Goal: Task Accomplishment & Management: Complete application form

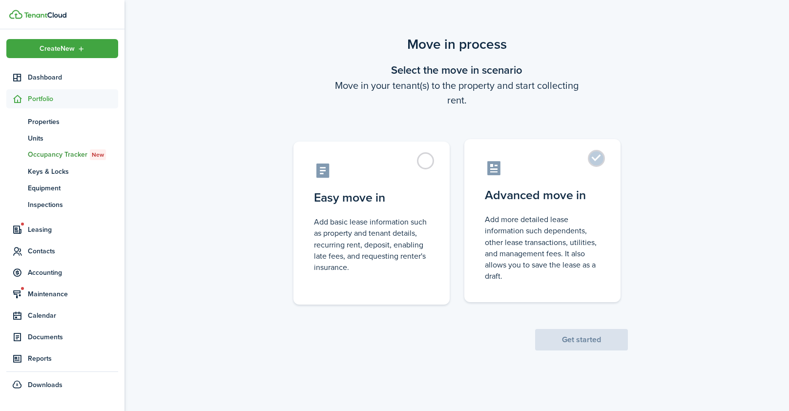
click at [542, 194] on control-radio-card-title "Advanced move in" at bounding box center [542, 196] width 115 height 18
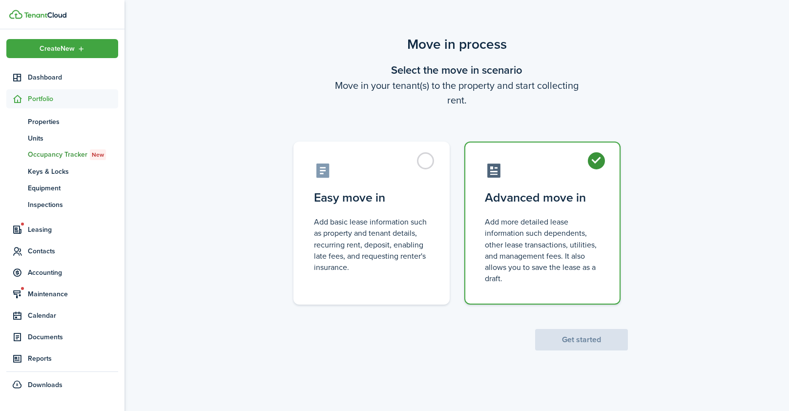
radio input "true"
click at [571, 338] on button "Get started" at bounding box center [581, 339] width 93 height 21
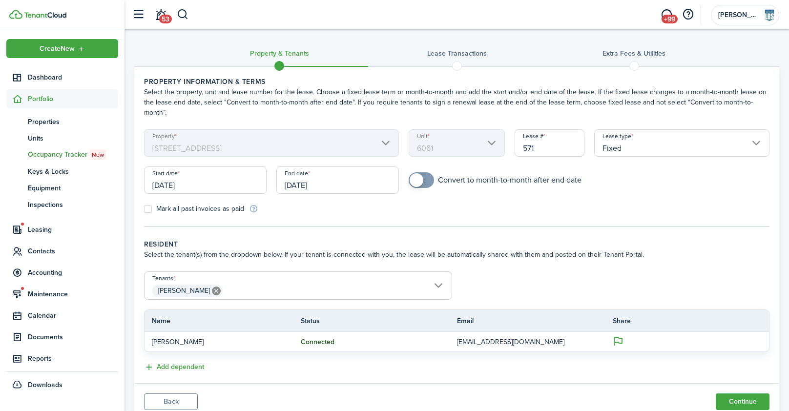
click at [326, 174] on input "[DATE]" at bounding box center [337, 179] width 123 height 27
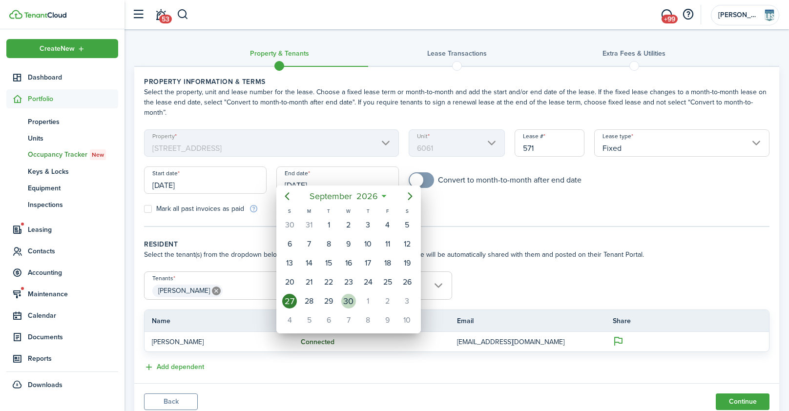
click at [345, 300] on div "30" at bounding box center [348, 301] width 15 height 15
type input "[DATE]"
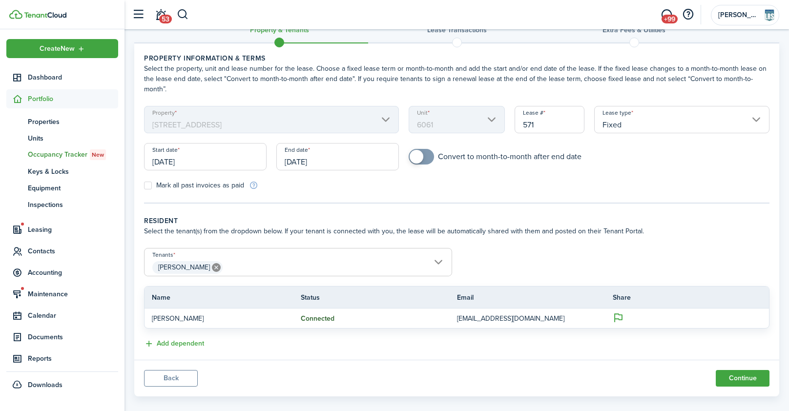
scroll to position [25, 0]
click at [748, 369] on button "Continue" at bounding box center [743, 377] width 54 height 17
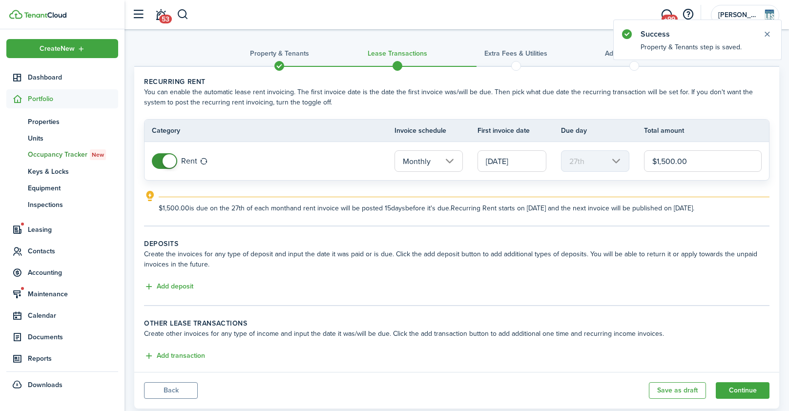
click at [524, 164] on input "[DATE]" at bounding box center [512, 160] width 69 height 21
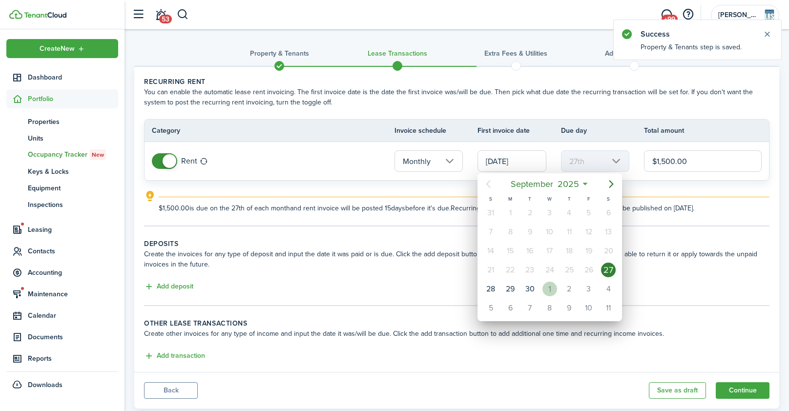
click at [549, 288] on div "1" at bounding box center [549, 289] width 15 height 15
type input "[DATE]"
type input "1st"
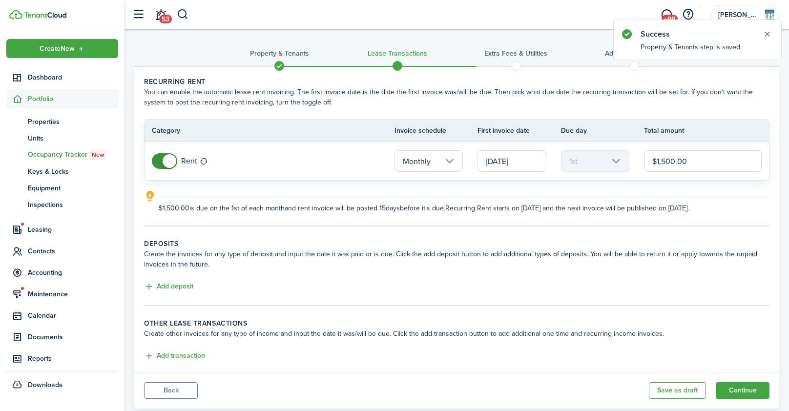
click at [665, 163] on input "$1,500.00" at bounding box center [703, 160] width 118 height 21
type input "$1,400.00"
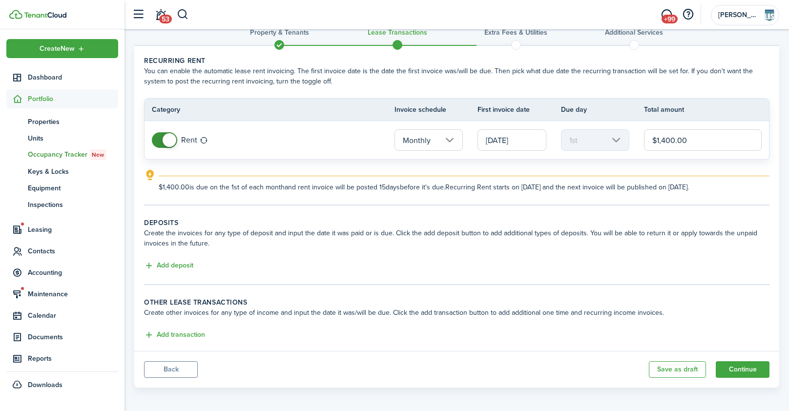
scroll to position [23, 0]
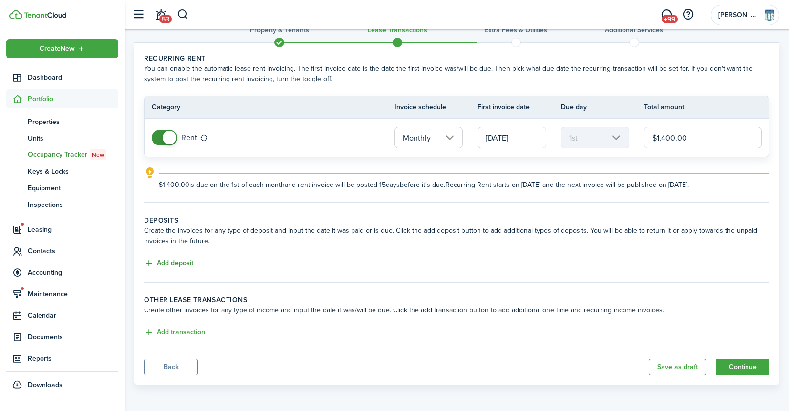
click at [180, 266] on button "Add deposit" at bounding box center [168, 263] width 49 height 11
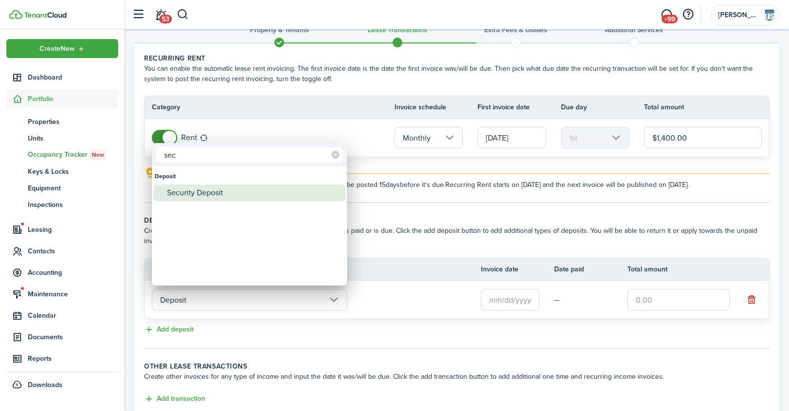
type input "sec"
click at [208, 192] on div "Security Deposit" at bounding box center [253, 193] width 173 height 17
type input "Deposit / Security Deposit"
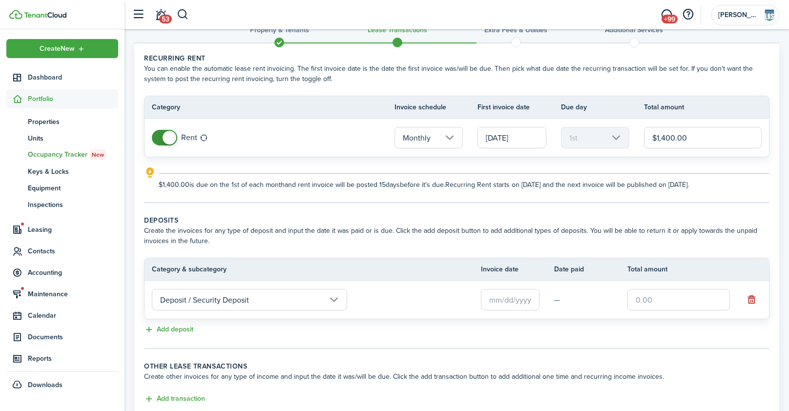
click at [519, 298] on input "text" at bounding box center [510, 299] width 59 height 21
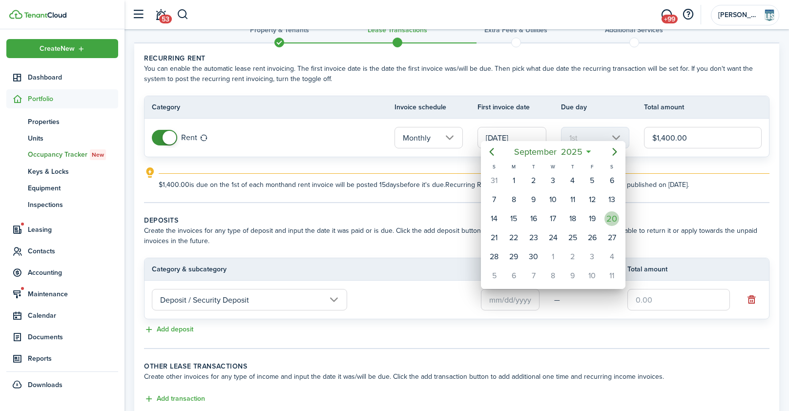
click at [608, 217] on div "20" at bounding box center [611, 218] width 15 height 15
type input "[DATE]"
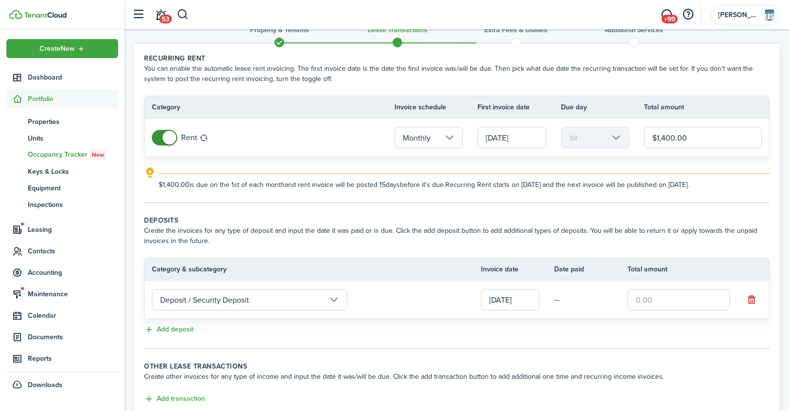
click at [641, 305] on input "text" at bounding box center [678, 299] width 103 height 21
click at [189, 329] on button "Add deposit" at bounding box center [168, 329] width 49 height 11
type input "$1,150.00"
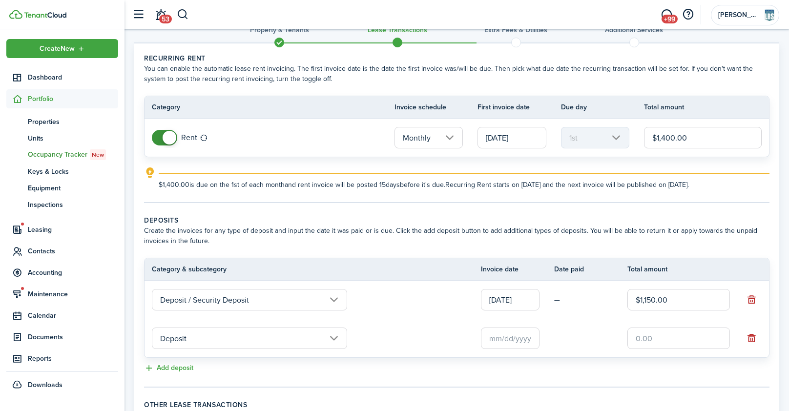
click at [188, 330] on input "Deposit" at bounding box center [249, 338] width 195 height 21
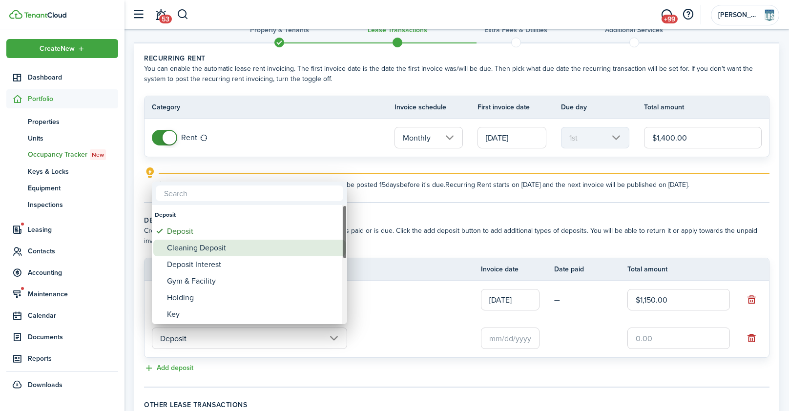
click at [205, 247] on div "Cleaning Deposit" at bounding box center [253, 248] width 173 height 17
type input "Deposit / Cleaning Deposit"
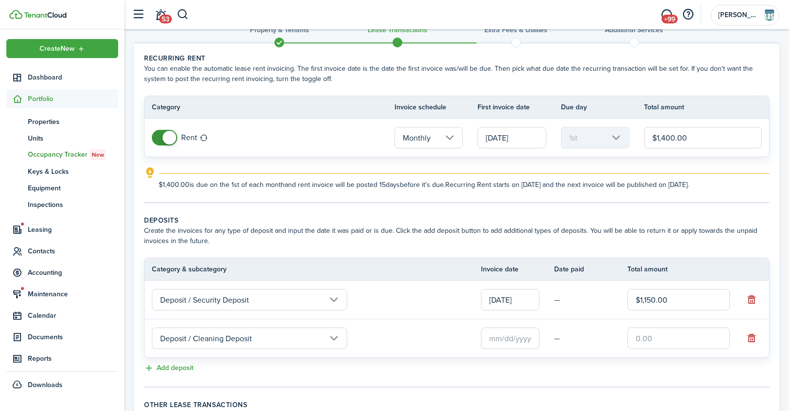
click at [514, 332] on input "text" at bounding box center [510, 338] width 59 height 21
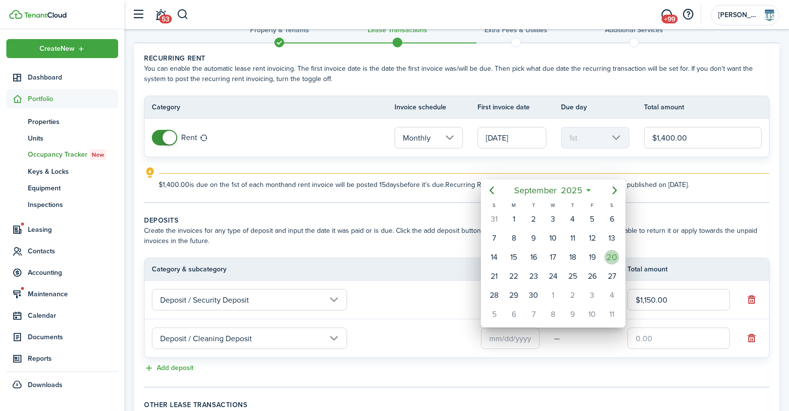
click at [612, 257] on div "20" at bounding box center [611, 257] width 15 height 15
type input "[DATE]"
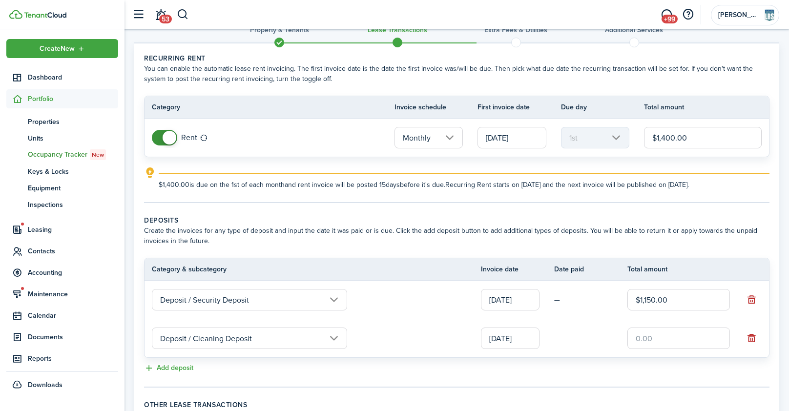
click at [658, 338] on input "text" at bounding box center [678, 338] width 103 height 21
click at [179, 366] on button "Add deposit" at bounding box center [168, 368] width 49 height 11
type input "$250.00"
click at [225, 375] on input "Deposit" at bounding box center [249, 376] width 195 height 21
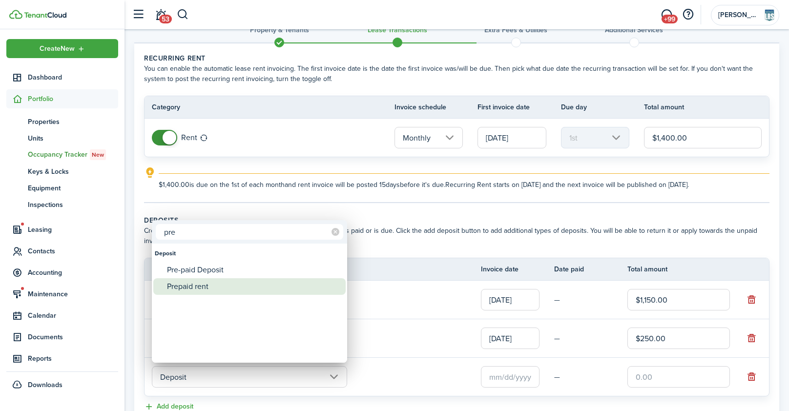
type input "pre"
click at [205, 291] on div "Prepaid rent" at bounding box center [253, 286] width 173 height 17
type input "Deposit / Prepaid rent"
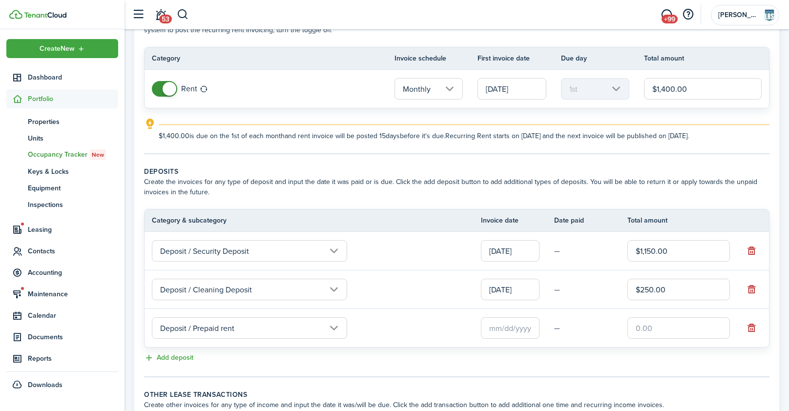
scroll to position [73, 0]
click at [507, 328] on input "text" at bounding box center [510, 326] width 59 height 21
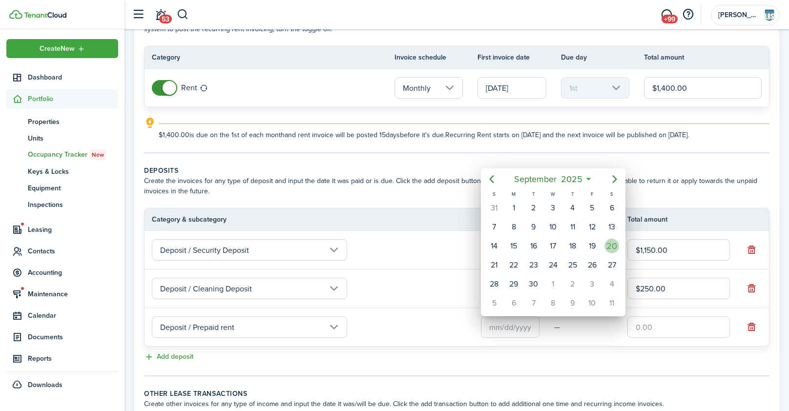
click at [615, 244] on div "20" at bounding box center [611, 246] width 15 height 15
type input "[DATE]"
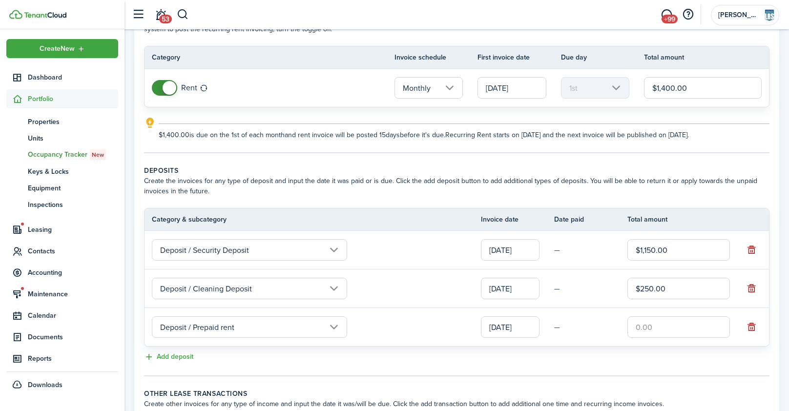
click at [503, 91] on input "[DATE]" at bounding box center [512, 87] width 69 height 21
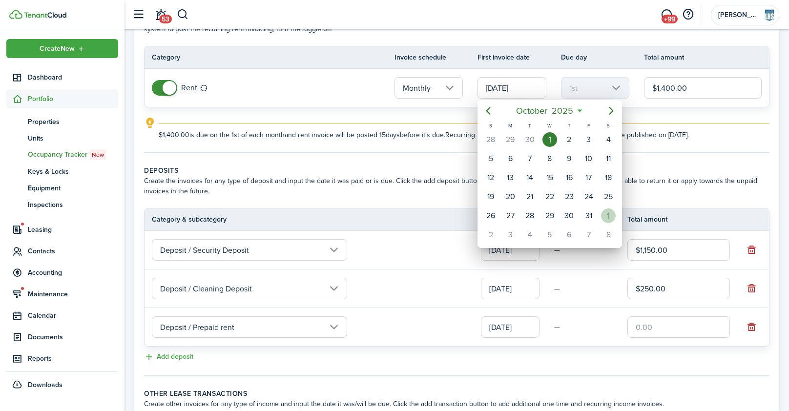
click at [605, 213] on div "1" at bounding box center [608, 215] width 15 height 15
type input "[DATE]"
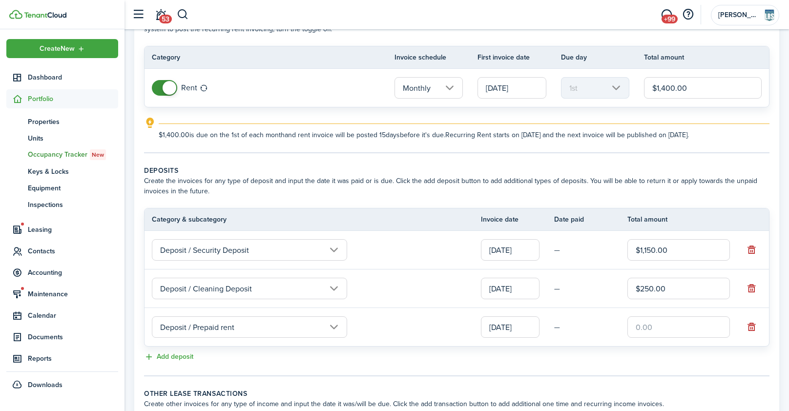
scroll to position [0, 0]
click at [646, 324] on input "text" at bounding box center [678, 326] width 103 height 21
click at [644, 326] on input "$170" at bounding box center [678, 326] width 103 height 21
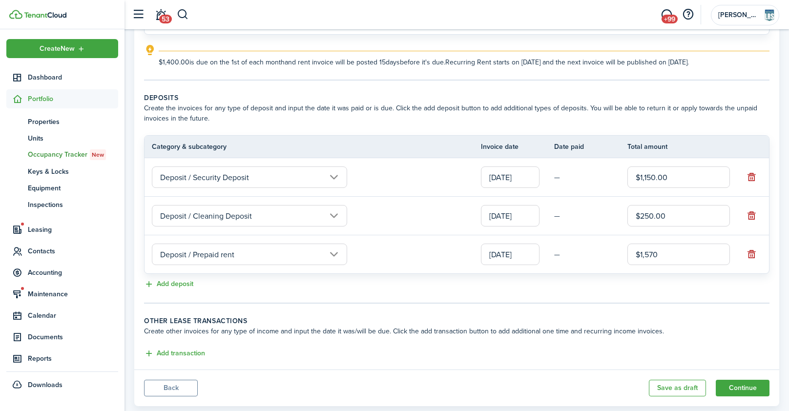
scroll to position [167, 0]
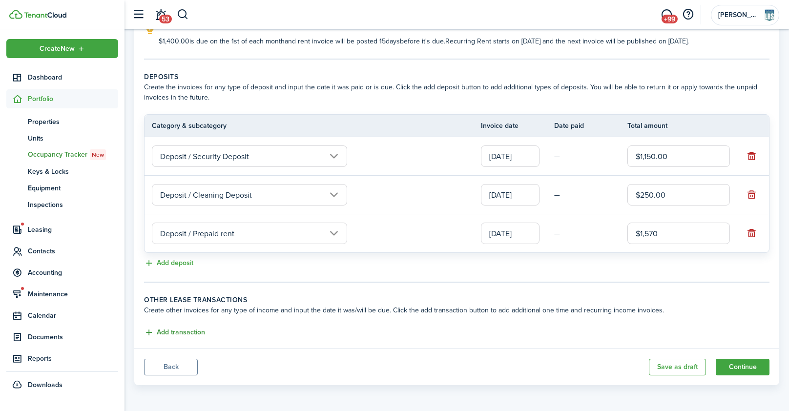
click at [173, 331] on button "Add transaction" at bounding box center [174, 332] width 61 height 11
type input "$1,570.00"
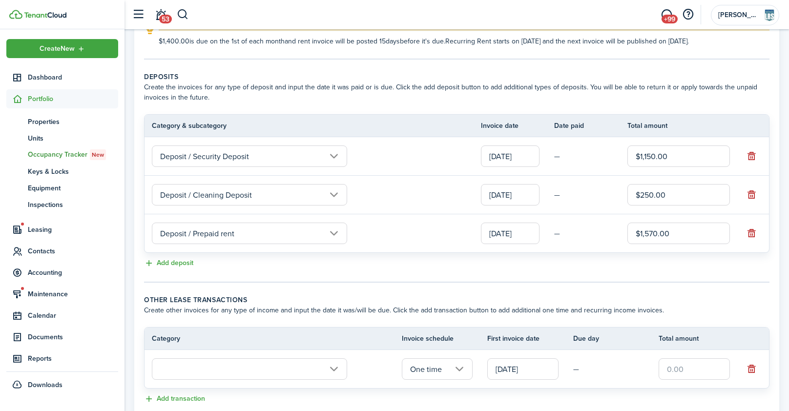
click at [425, 370] on input "One time" at bounding box center [437, 368] width 71 height 21
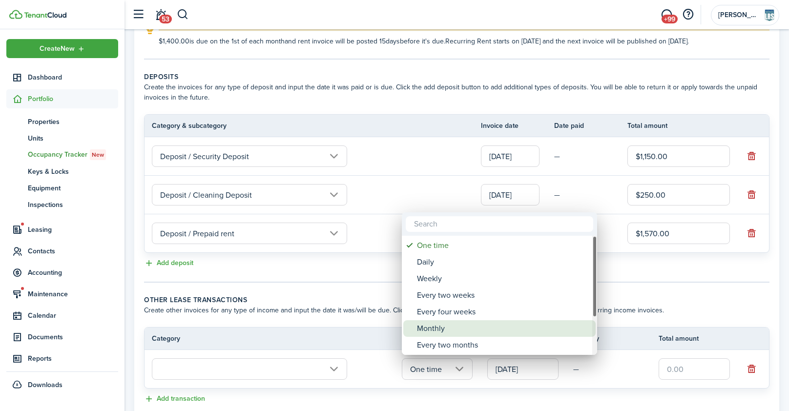
click at [427, 324] on div "Monthly" at bounding box center [503, 328] width 173 height 17
type input "Monthly"
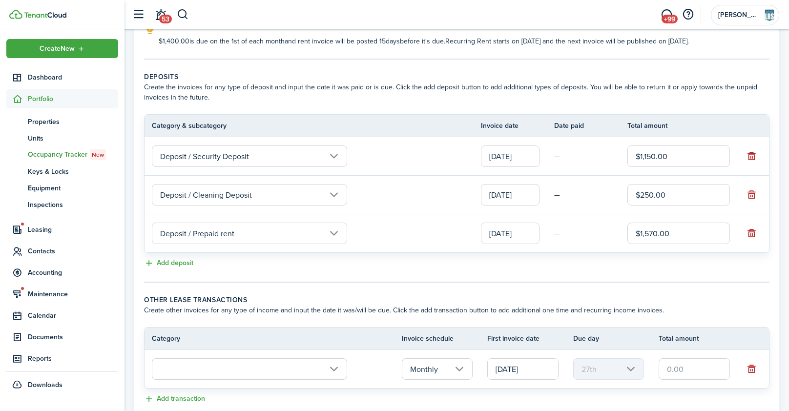
click at [291, 367] on input "text" at bounding box center [249, 368] width 195 height 21
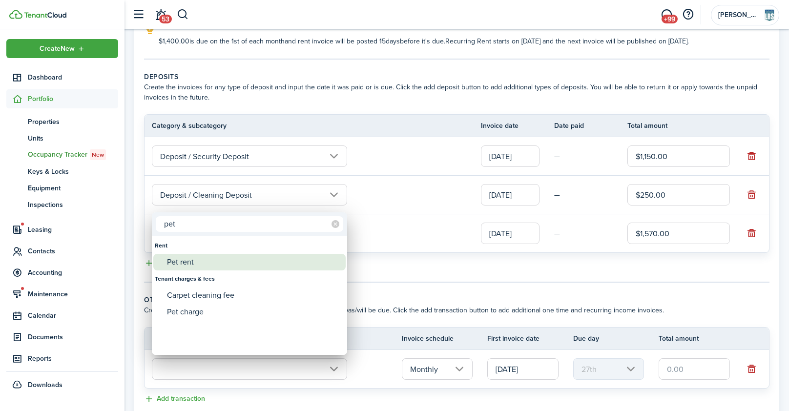
type input "pet"
click at [184, 258] on div "Pet rent" at bounding box center [253, 262] width 173 height 17
type input "Rent / Pet rent"
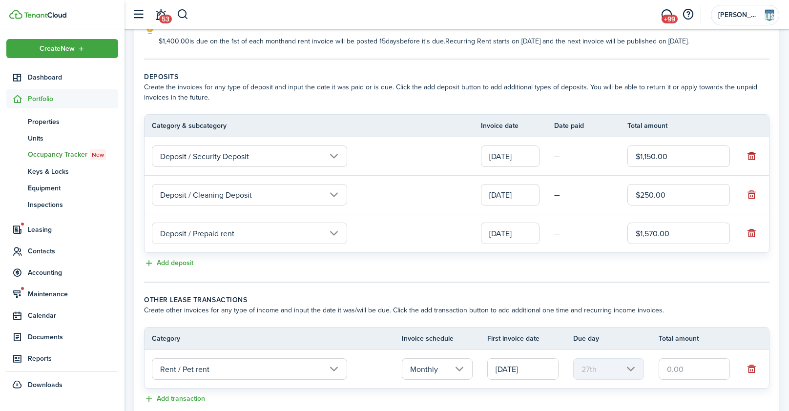
click at [518, 358] on input "[DATE]" at bounding box center [522, 368] width 71 height 21
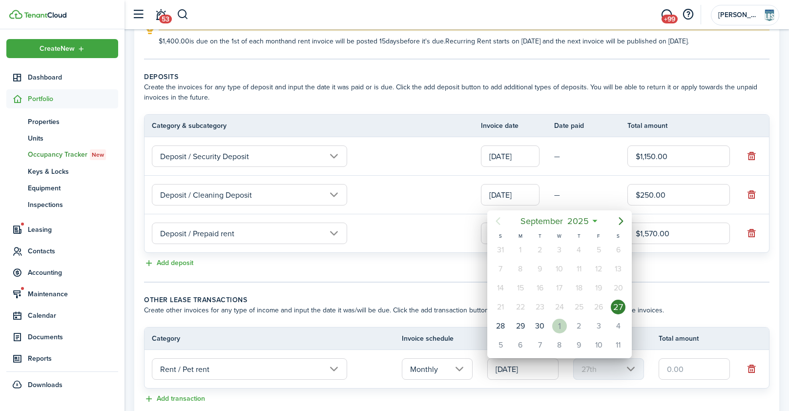
click at [557, 324] on div "1" at bounding box center [559, 326] width 15 height 15
type input "[DATE]"
type input "1st"
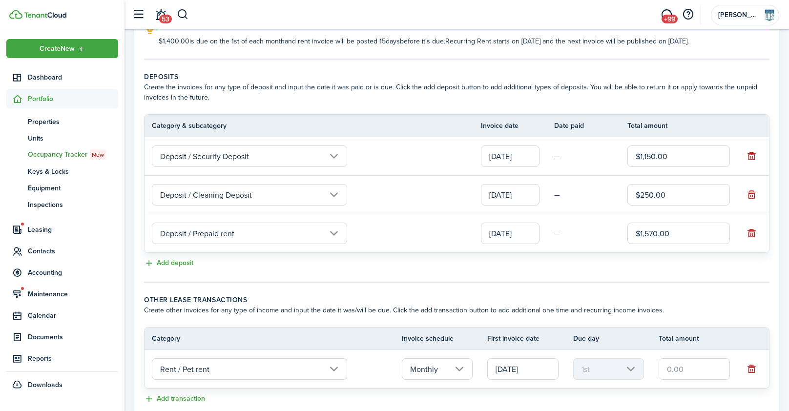
click at [532, 375] on input "[DATE]" at bounding box center [522, 368] width 71 height 21
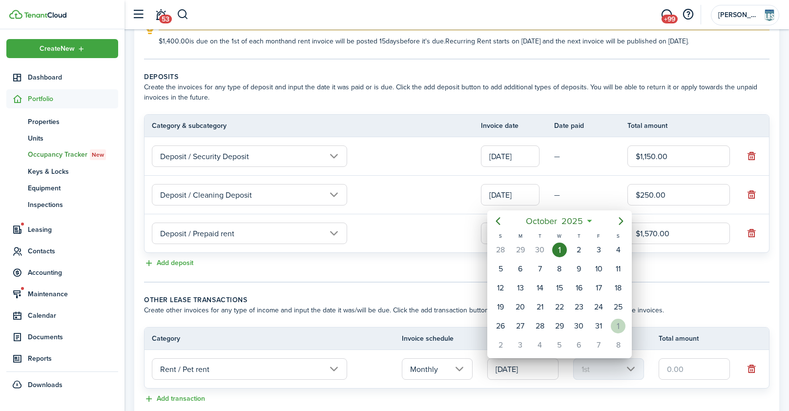
click at [615, 323] on div "1" at bounding box center [618, 326] width 15 height 15
type input "[DATE]"
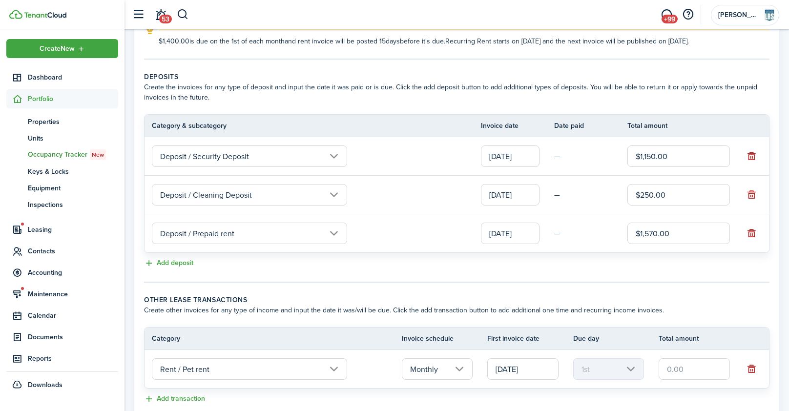
click at [688, 376] on input "text" at bounding box center [694, 368] width 71 height 21
click at [650, 285] on panel-main-body "Recurring rent You can enable the automatic lease rent invoicing. The first inv…" at bounding box center [456, 157] width 645 height 515
type input "$30.00"
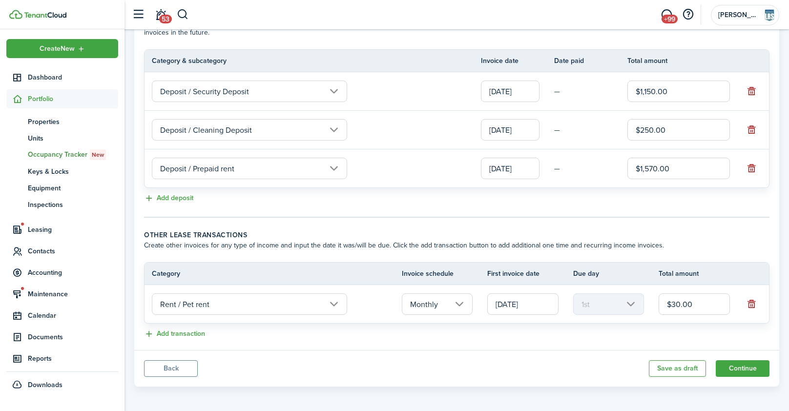
scroll to position [233, 0]
click at [742, 365] on button "Continue" at bounding box center [743, 367] width 54 height 17
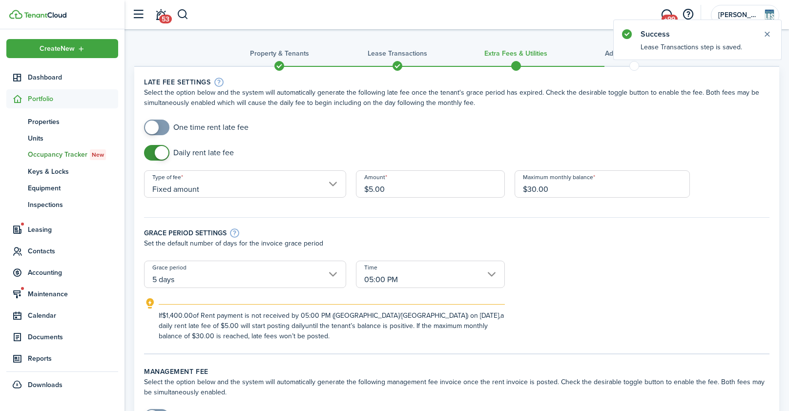
checkbox input "true"
click at [155, 123] on span at bounding box center [152, 128] width 14 height 14
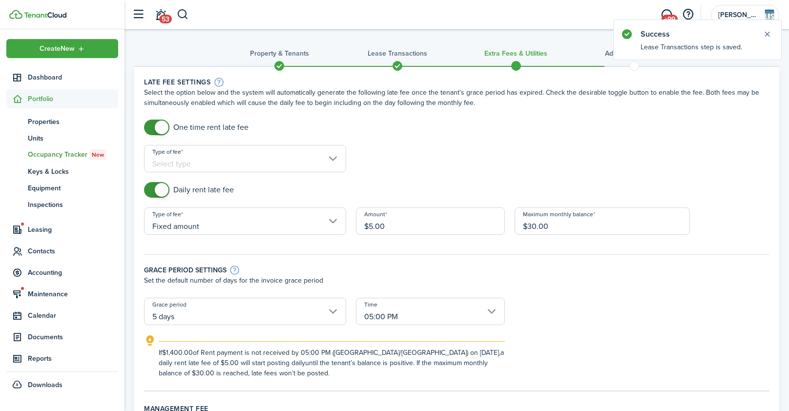
click at [198, 159] on input "Type of fee" at bounding box center [245, 158] width 202 height 27
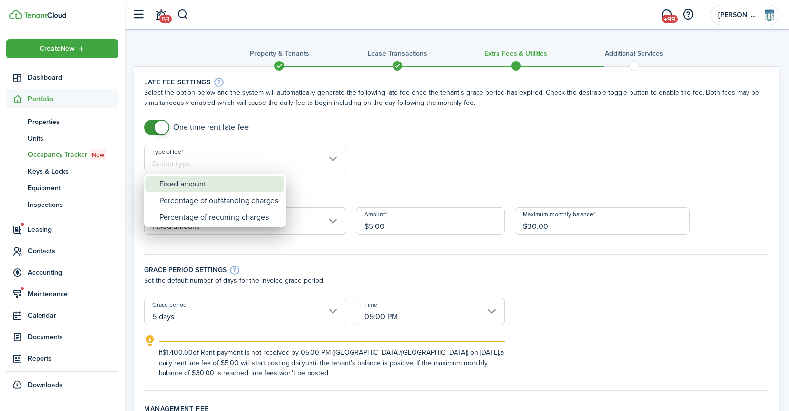
click at [208, 181] on div "Fixed amount" at bounding box center [218, 184] width 119 height 17
type input "Fixed amount"
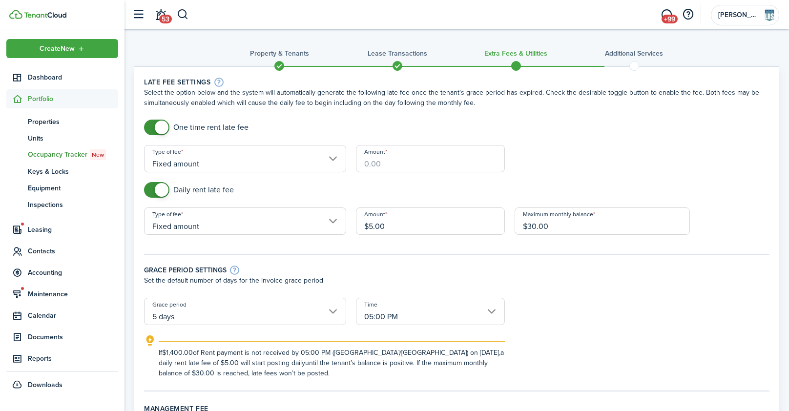
click at [407, 163] on input "Amount" at bounding box center [430, 158] width 149 height 27
type input "$30.00"
click at [371, 226] on input "$5.00" at bounding box center [430, 221] width 149 height 27
type input "$10.00"
click at [533, 225] on input "$30.00" at bounding box center [602, 221] width 175 height 27
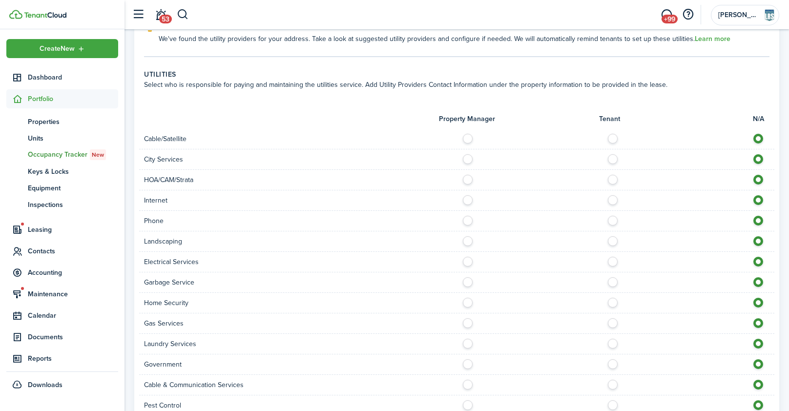
scroll to position [697, 0]
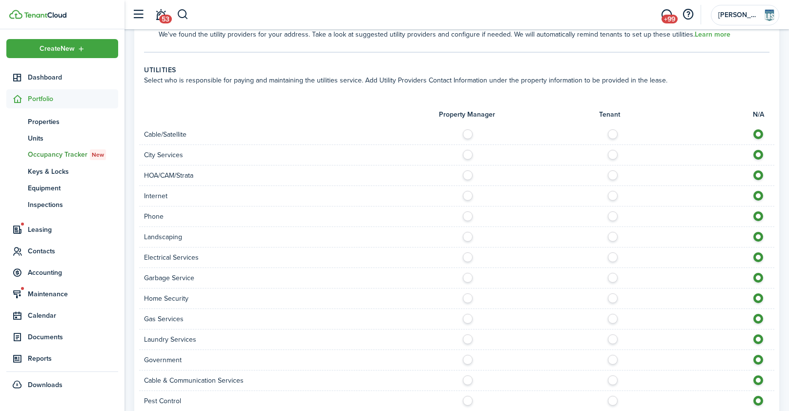
type input "$300.00"
click at [614, 129] on label at bounding box center [615, 131] width 17 height 5
radio input "true"
click at [610, 191] on label at bounding box center [615, 193] width 17 height 5
radio input "true"
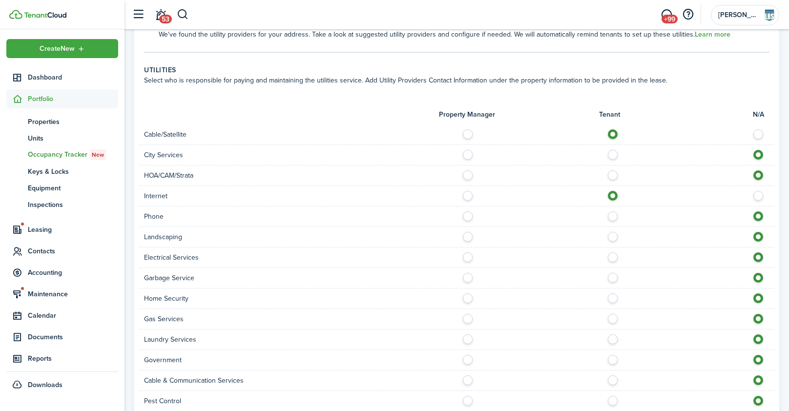
click at [613, 211] on label at bounding box center [615, 213] width 17 height 5
radio input "true"
click at [613, 232] on label at bounding box center [615, 234] width 17 height 5
radio input "true"
click at [612, 252] on label at bounding box center [615, 254] width 17 height 5
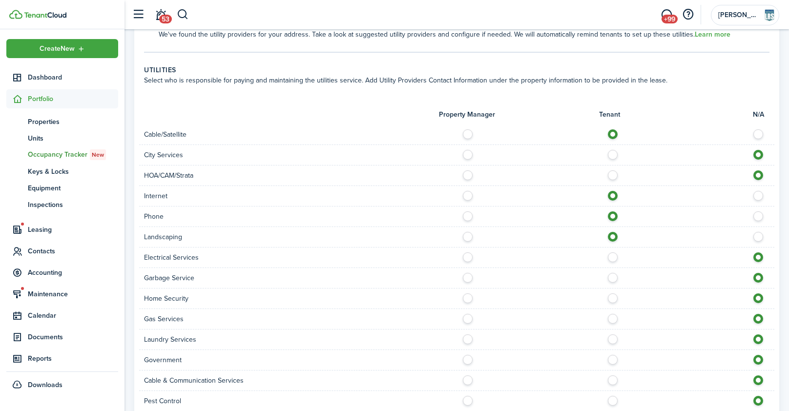
radio input "true"
click at [759, 232] on label at bounding box center [760, 234] width 17 height 5
radio input "false"
radio input "true"
click at [614, 273] on label at bounding box center [615, 275] width 17 height 5
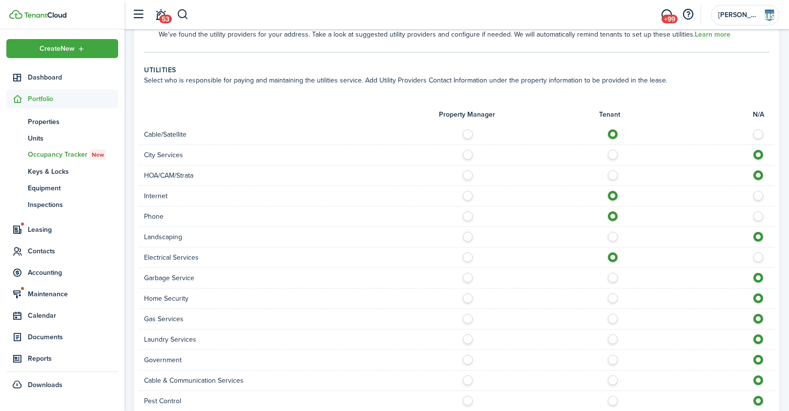
radio input "true"
click at [613, 293] on label at bounding box center [615, 295] width 17 height 5
radio input "true"
click at [614, 314] on label at bounding box center [615, 316] width 17 height 5
radio input "true"
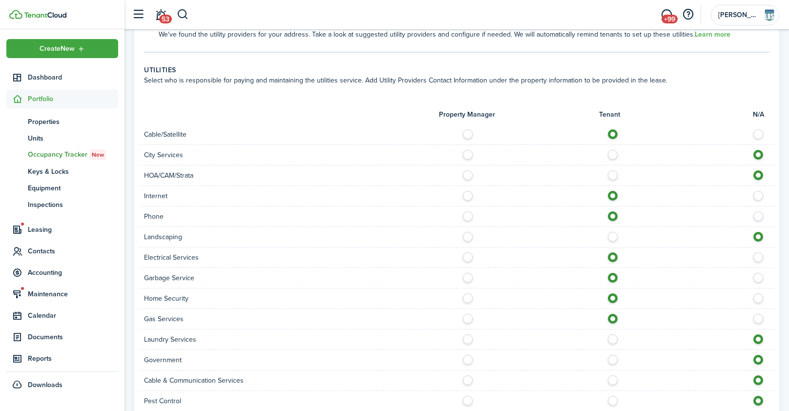
click at [612, 334] on label at bounding box center [615, 336] width 17 height 5
radio input "true"
click at [761, 273] on label at bounding box center [760, 275] width 17 height 5
radio input "false"
radio input "true"
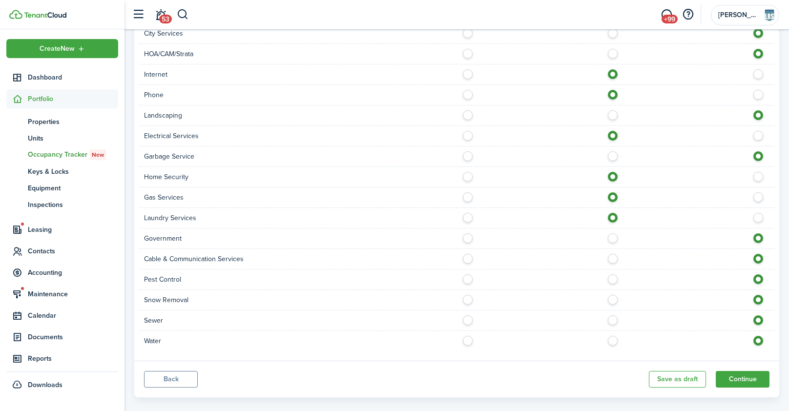
scroll to position [819, 0]
click at [614, 274] on label at bounding box center [615, 276] width 17 height 5
radio input "true"
click at [613, 253] on label at bounding box center [615, 255] width 17 height 5
radio input "true"
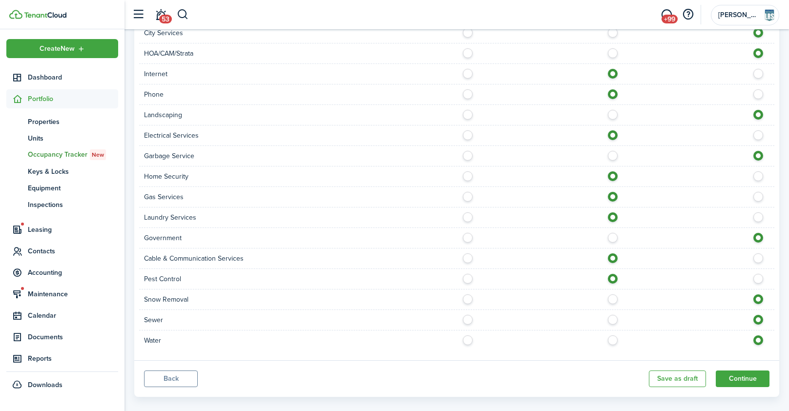
click at [614, 294] on label at bounding box center [615, 296] width 17 height 5
radio input "true"
click at [613, 315] on label at bounding box center [615, 317] width 17 height 5
radio input "true"
click at [612, 335] on label at bounding box center [615, 337] width 17 height 5
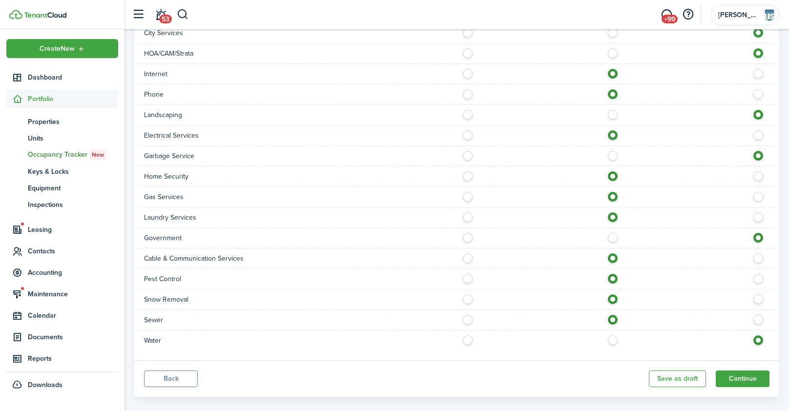
radio input "true"
click at [748, 371] on button "Continue" at bounding box center [743, 379] width 54 height 17
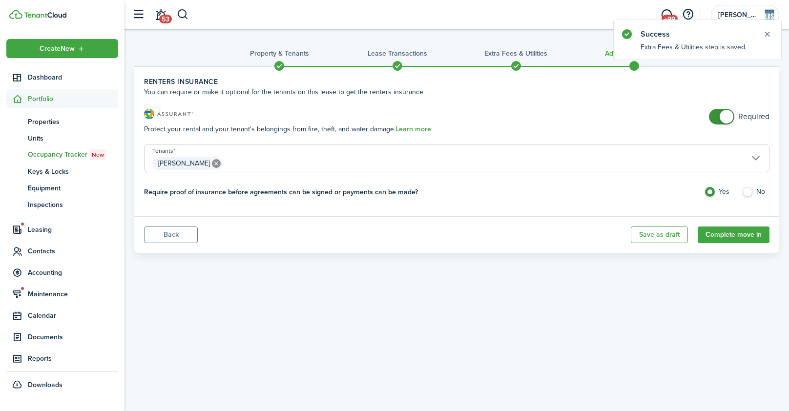
click at [739, 192] on control-radio-group "Yes No" at bounding box center [736, 194] width 65 height 15
click at [745, 193] on label "No" at bounding box center [756, 194] width 28 height 15
radio input "false"
radio input "true"
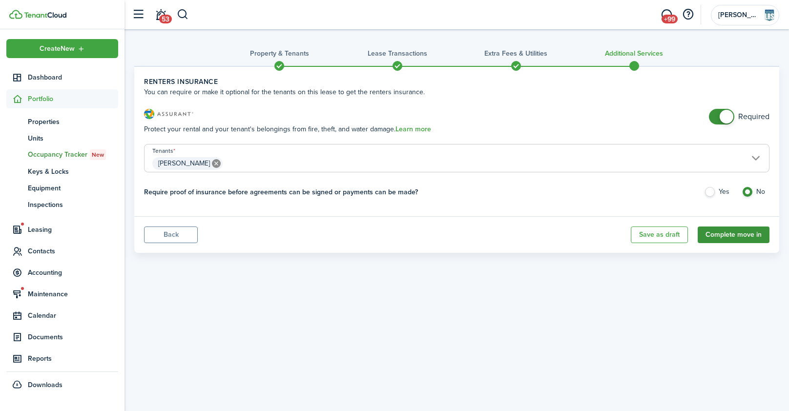
click at [740, 233] on button "Complete move in" at bounding box center [734, 235] width 72 height 17
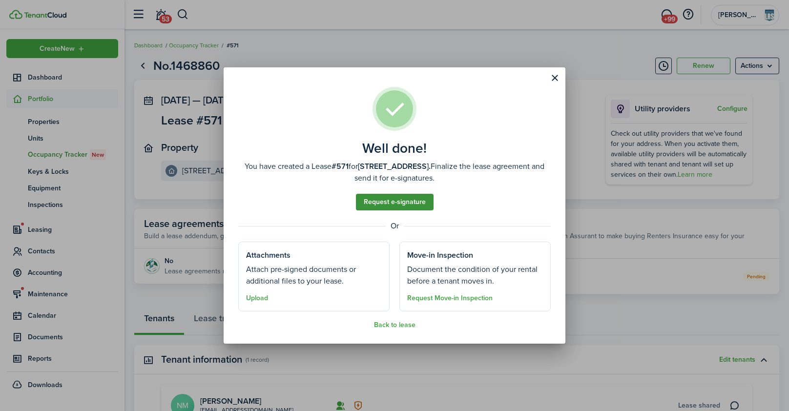
click at [399, 202] on link "Request e-signature" at bounding box center [395, 202] width 78 height 17
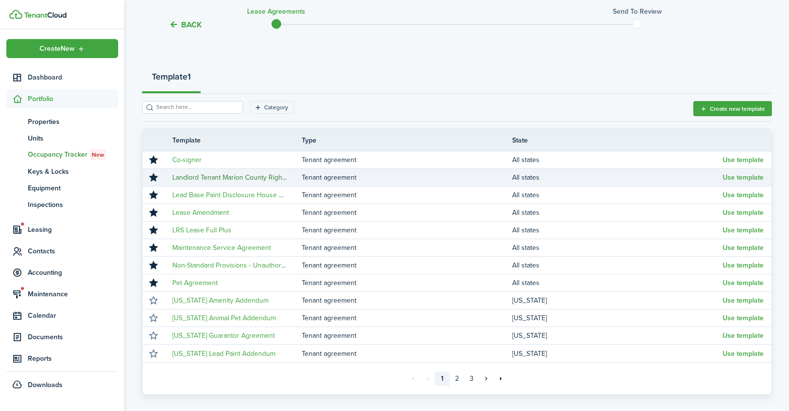
scroll to position [89, 0]
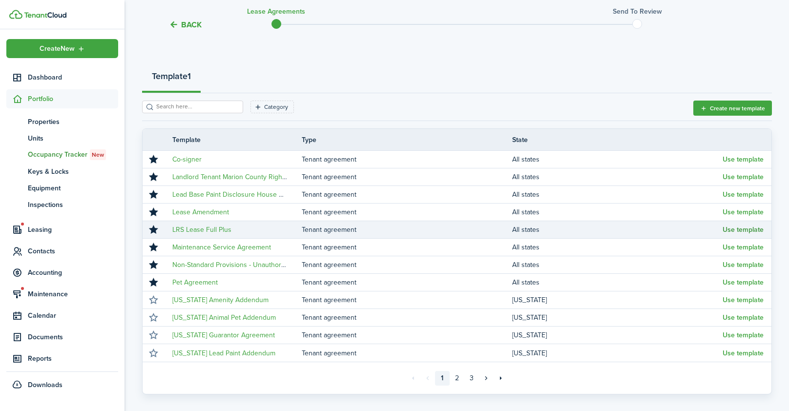
click at [741, 230] on button "Use template" at bounding box center [743, 230] width 41 height 8
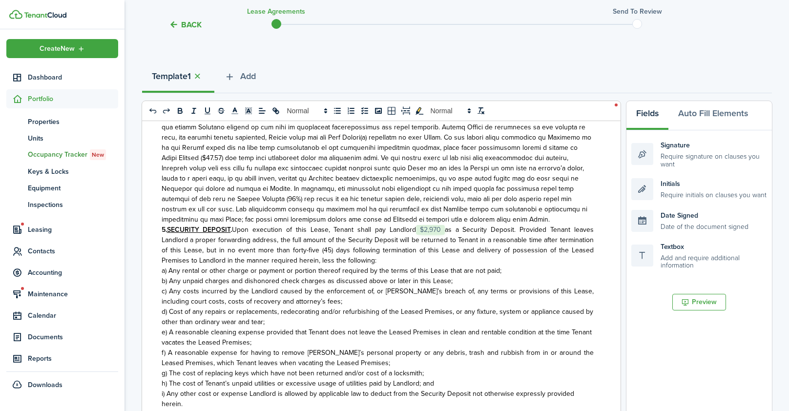
scroll to position [382, 0]
click at [448, 227] on span "as a Security Deposit. Provided Tenant leaves Landlord a proper forwarding addr…" at bounding box center [378, 244] width 432 height 41
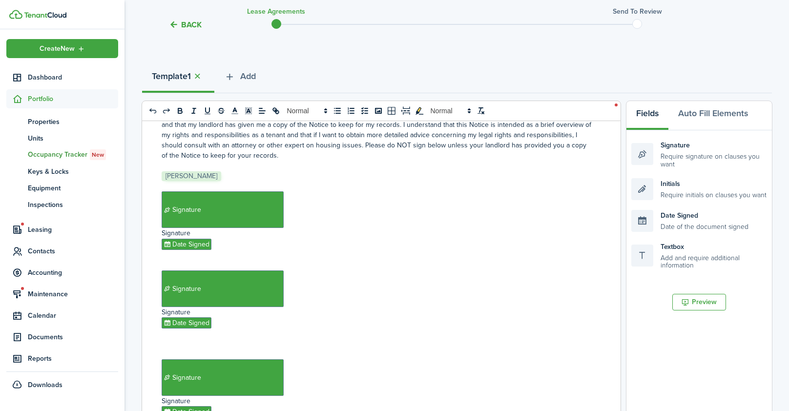
scroll to position [7791, 0]
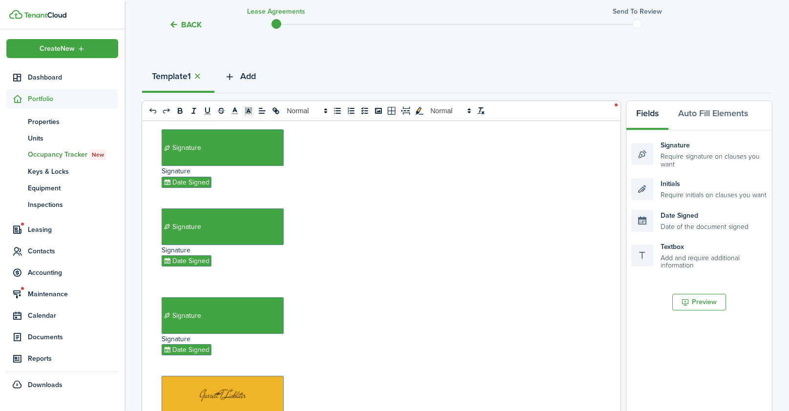
click at [243, 73] on span "Add" at bounding box center [248, 76] width 16 height 13
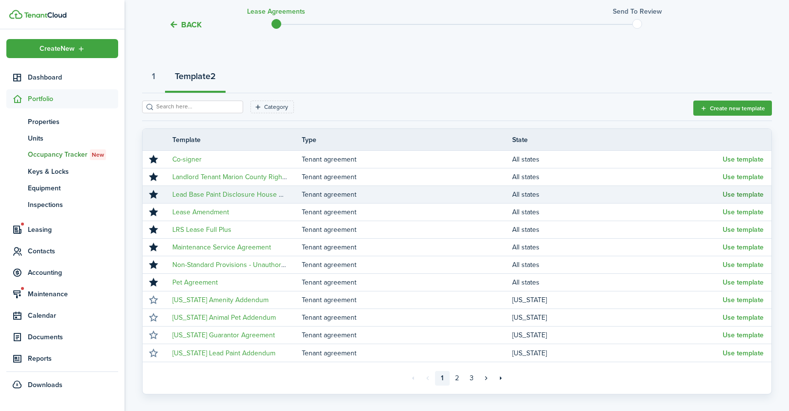
click at [735, 192] on button "Use template" at bounding box center [743, 195] width 41 height 8
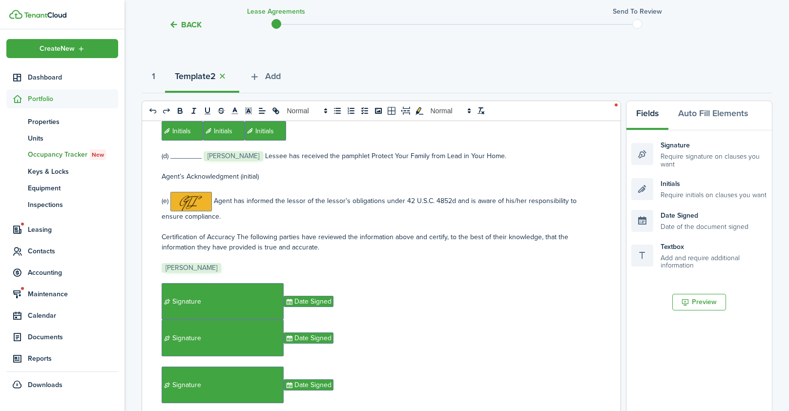
scroll to position [0, 0]
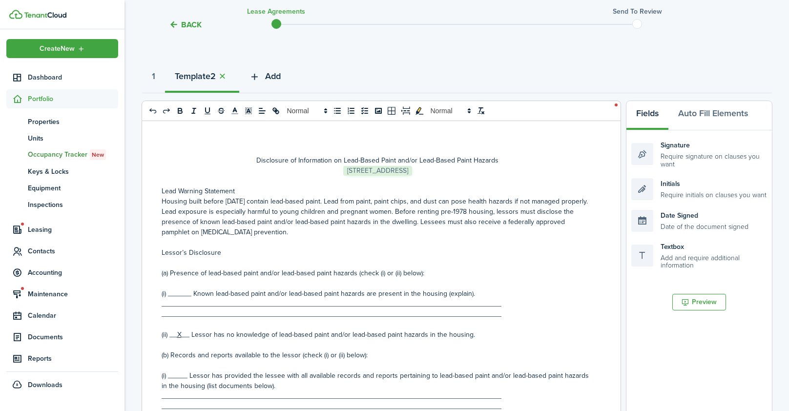
click at [267, 72] on button "Add" at bounding box center [264, 78] width 51 height 29
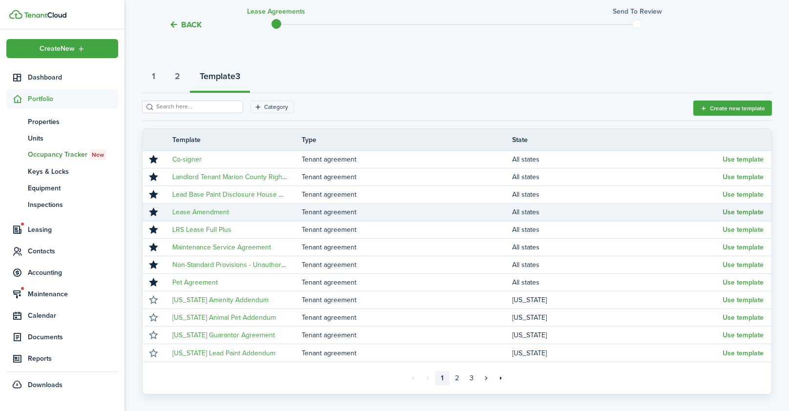
click at [742, 208] on button "Use template" at bounding box center [743, 212] width 41 height 8
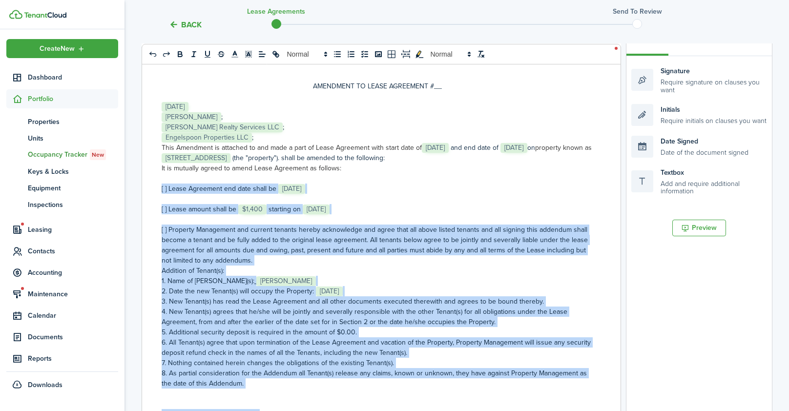
scroll to position [170, 0]
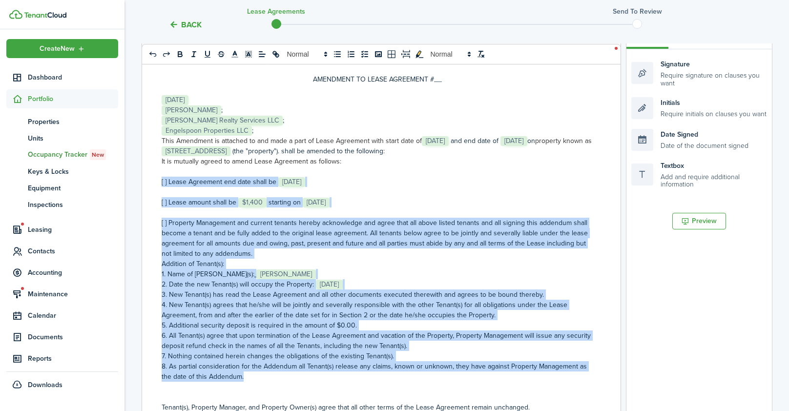
drag, startPoint x: 161, startPoint y: 261, endPoint x: 265, endPoint y: 387, distance: 163.7
click at [265, 387] on div "AMENDMENT TO LEASE AGREEMENT #__ ﻿ [DATE] ﻿ ﻿ [PERSON_NAME] ﻿; ﻿ [PERSON_NAME] …" at bounding box center [377, 231] width 471 height 383
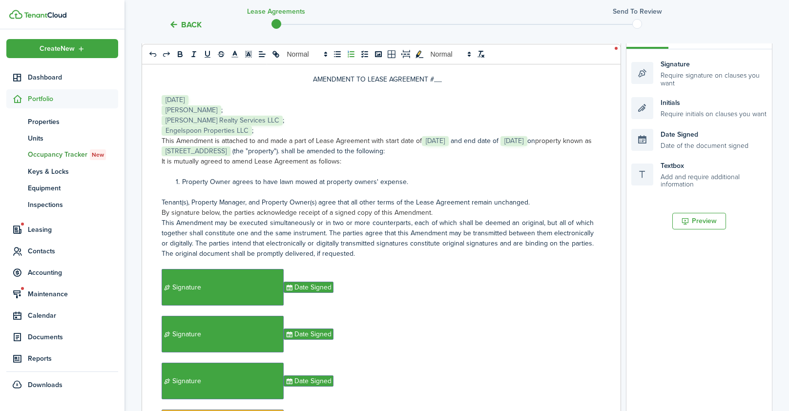
click at [355, 181] on li "Property Owner agrees to have lawn mowed at property owners' expense." at bounding box center [383, 182] width 422 height 10
click at [328, 182] on li "Property Owner agrees to have lawn mowed at property Owners' expense." at bounding box center [383, 182] width 422 height 10
click at [432, 79] on p "AMENDMENT TO LEASE AGREEMENT #__" at bounding box center [378, 79] width 432 height 10
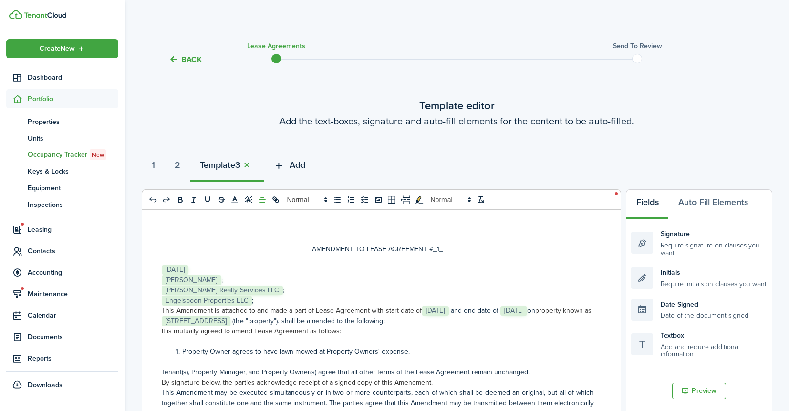
click at [302, 163] on span "Add" at bounding box center [298, 165] width 16 height 13
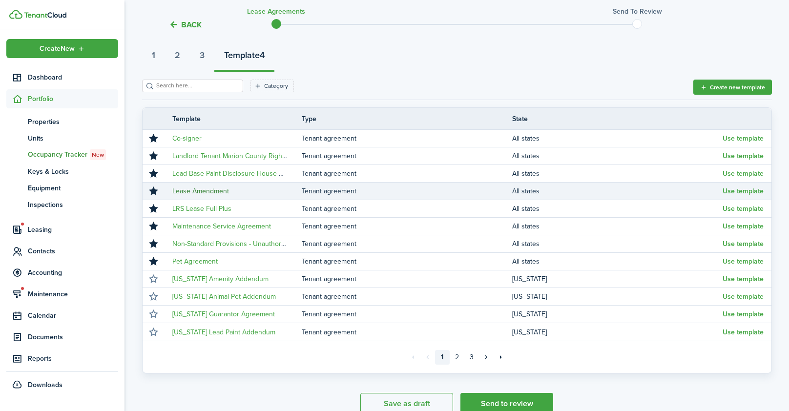
scroll to position [111, 0]
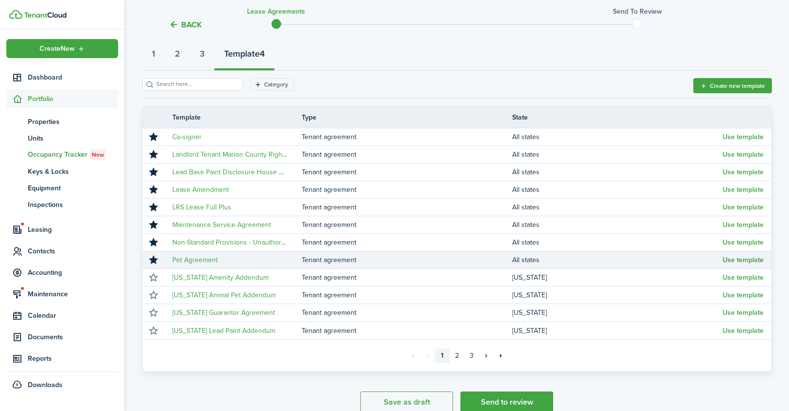
click at [745, 257] on button "Use template" at bounding box center [743, 260] width 41 height 8
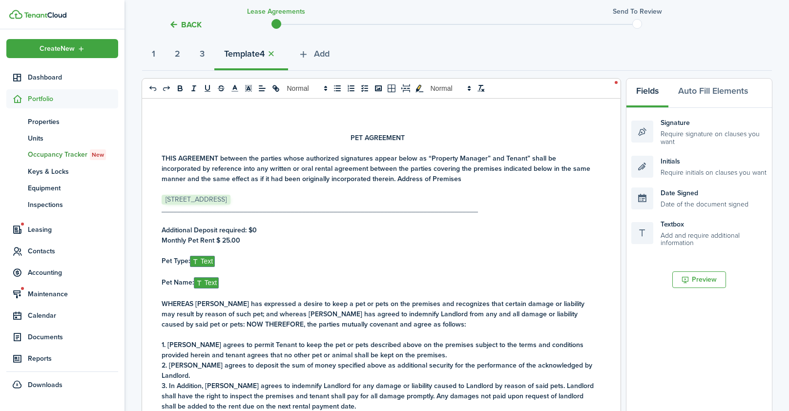
click at [227, 236] on strong "Monthly Pet Rent $ 25.00" at bounding box center [201, 240] width 79 height 10
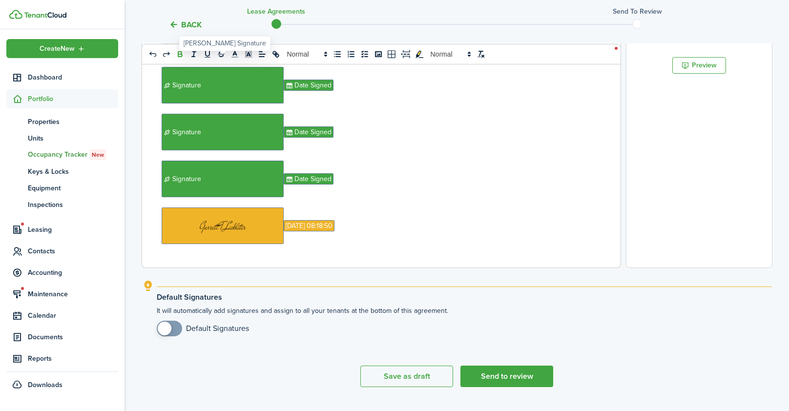
scroll to position [348, 0]
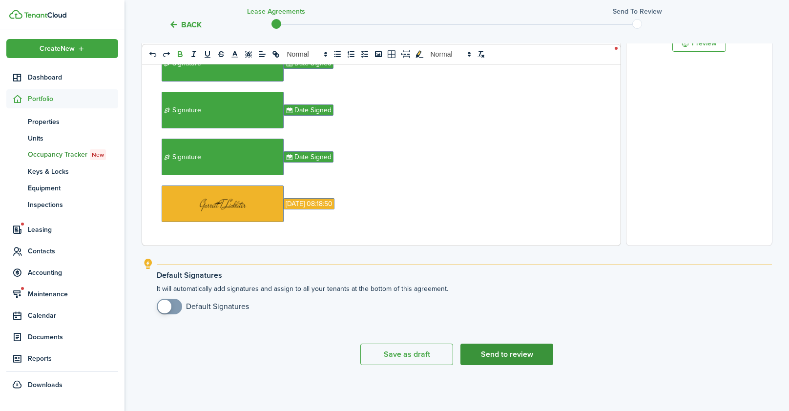
click at [499, 350] on button "Send to review" at bounding box center [506, 354] width 93 height 21
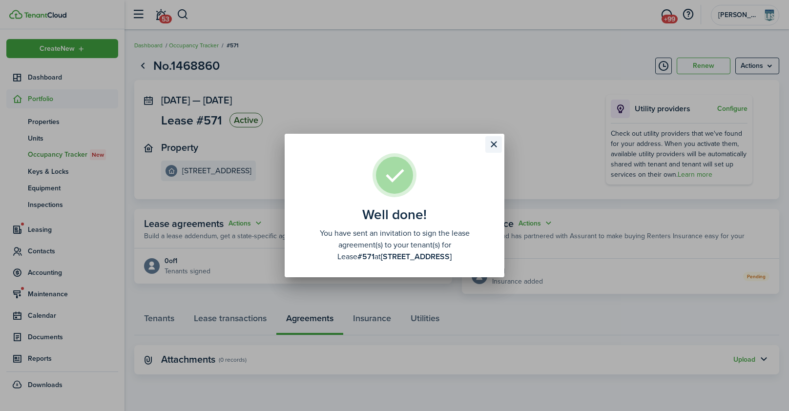
click at [491, 145] on button "Close modal" at bounding box center [493, 144] width 17 height 17
